Goal: Task Accomplishment & Management: Manage account settings

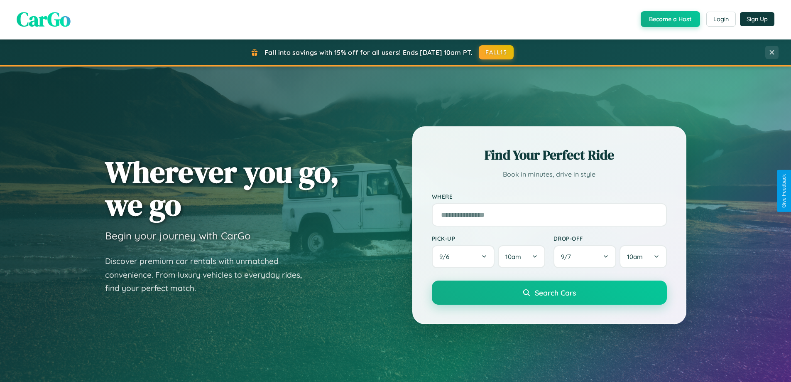
scroll to position [571, 0]
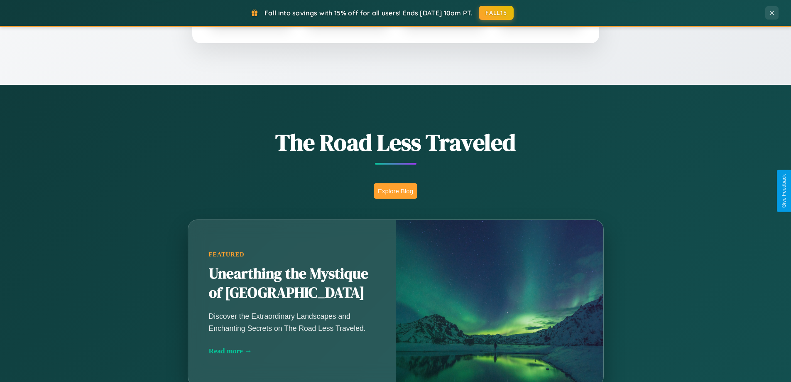
click at [395, 191] on button "Explore Blog" at bounding box center [396, 190] width 44 height 15
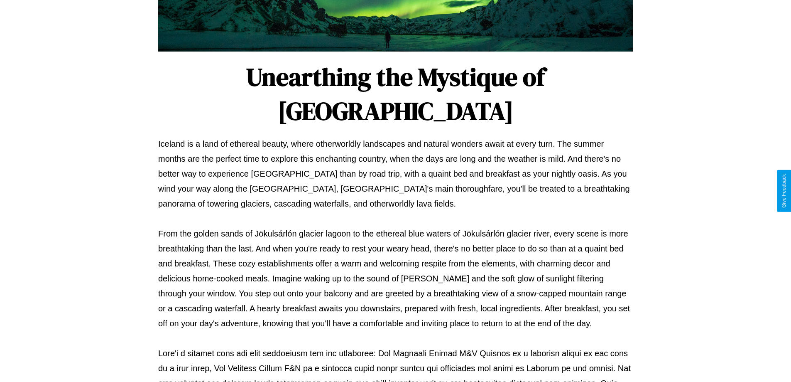
scroll to position [269, 0]
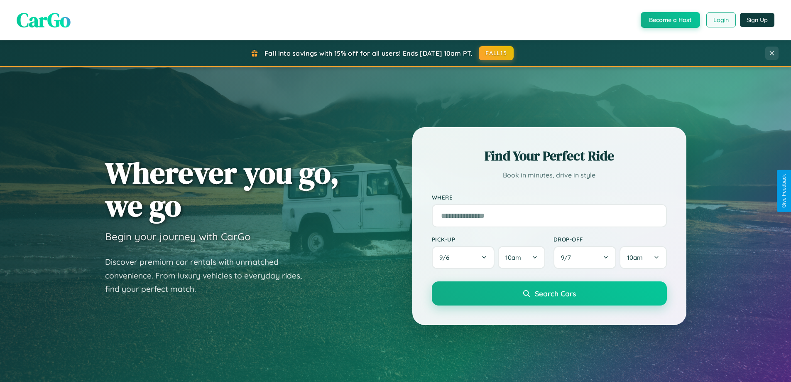
click at [720, 20] on button "Login" at bounding box center [720, 19] width 29 height 15
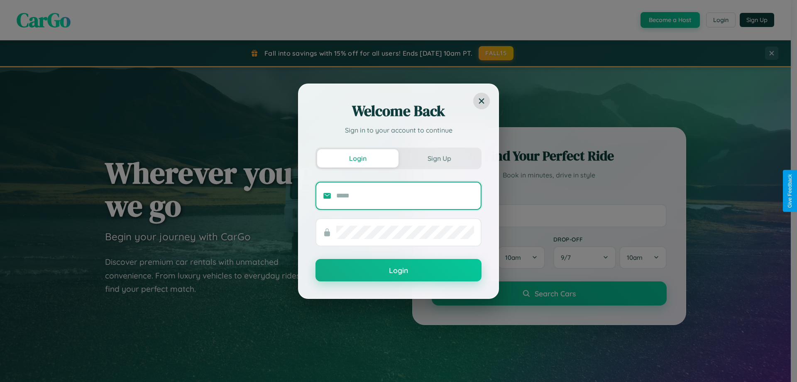
click at [405, 195] on input "text" at bounding box center [405, 195] width 138 height 13
type input "**********"
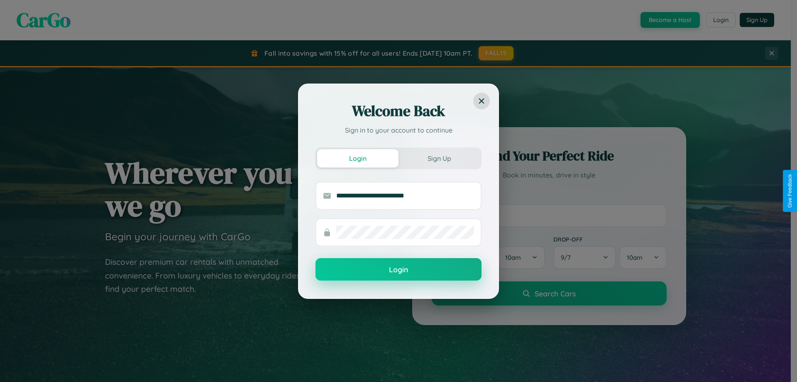
click at [399, 269] on button "Login" at bounding box center [399, 269] width 166 height 22
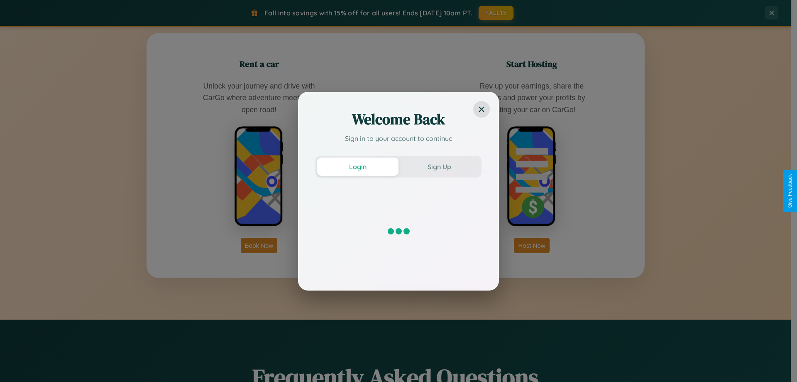
scroll to position [1334, 0]
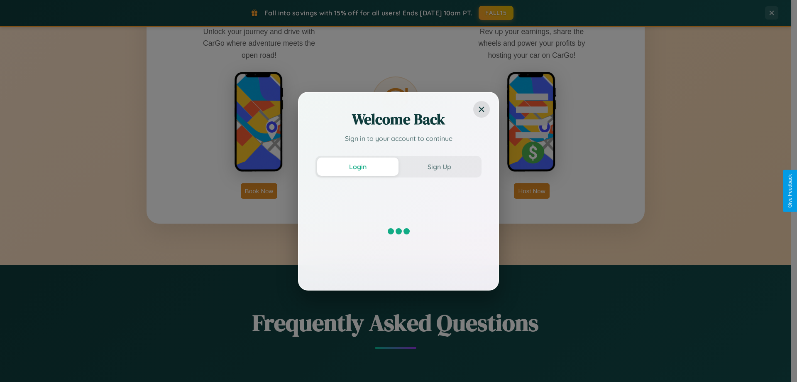
click at [532, 191] on div "Welcome Back Sign in to your account to continue Login Sign Up" at bounding box center [398, 191] width 797 height 382
